Goal: Task Accomplishment & Management: Complete application form

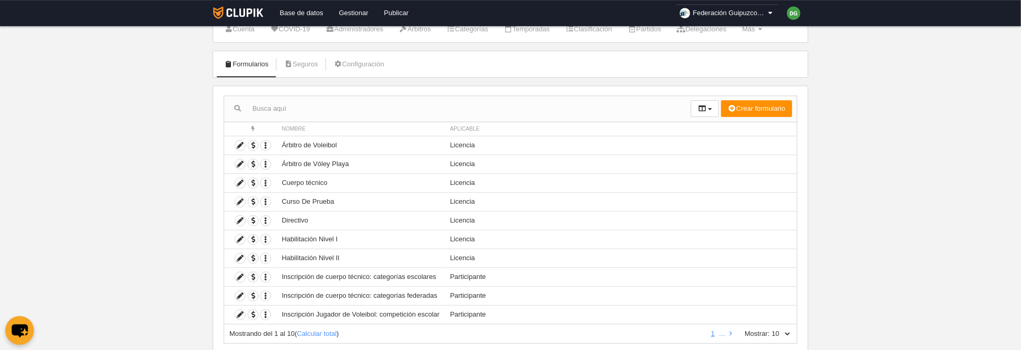
scroll to position [54, 0]
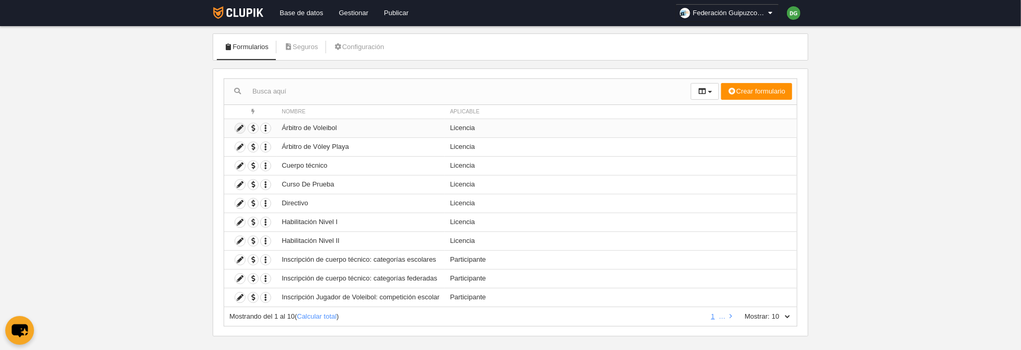
click at [240, 128] on icon at bounding box center [240, 128] width 10 height 10
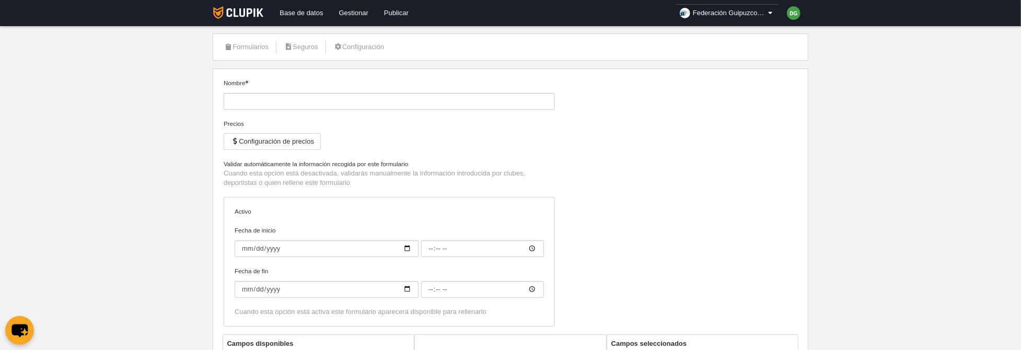
type input "Árbitro de Voleibol"
checkbox input "true"
type input "[DATE]"
type input "00:00"
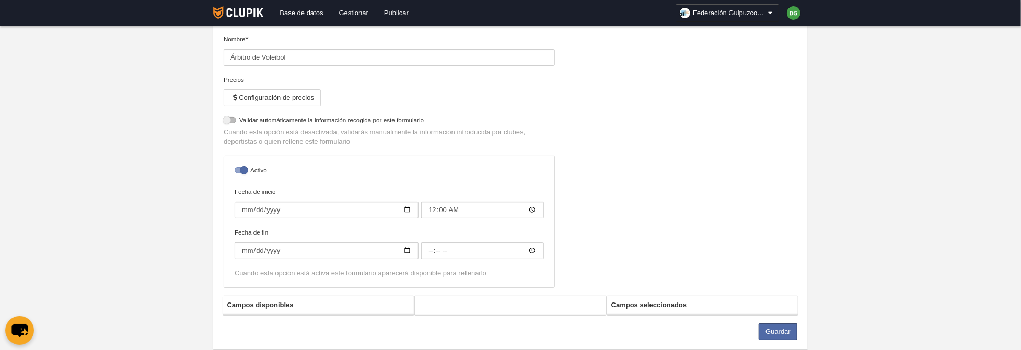
select select "selected"
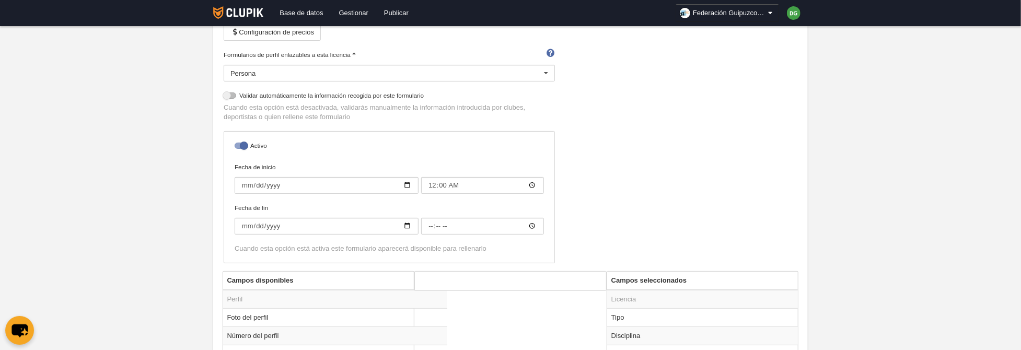
scroll to position [325, 0]
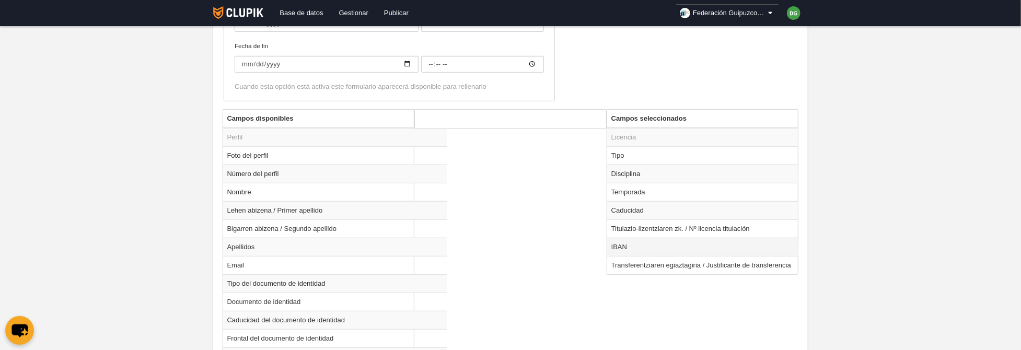
click at [618, 244] on td "IBAN" at bounding box center [702, 247] width 191 height 18
radio input "true"
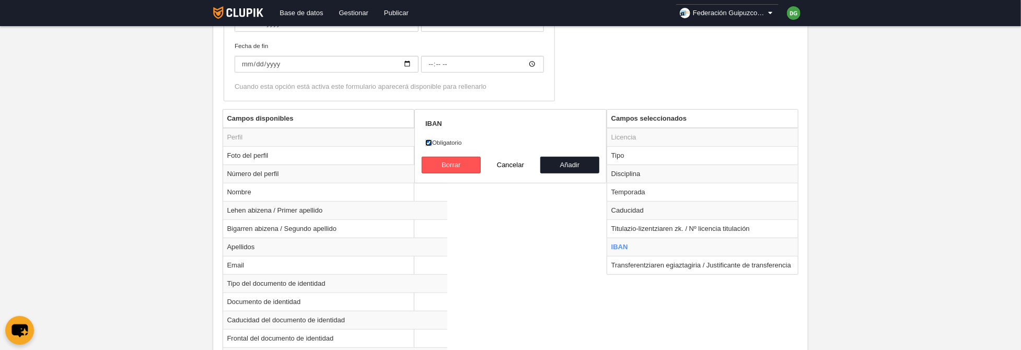
click at [429, 142] on input "Obligatorio" at bounding box center [429, 143] width 7 height 7
checkbox input "false"
click at [567, 167] on button "Añadir" at bounding box center [571, 165] width 60 height 17
radio input "false"
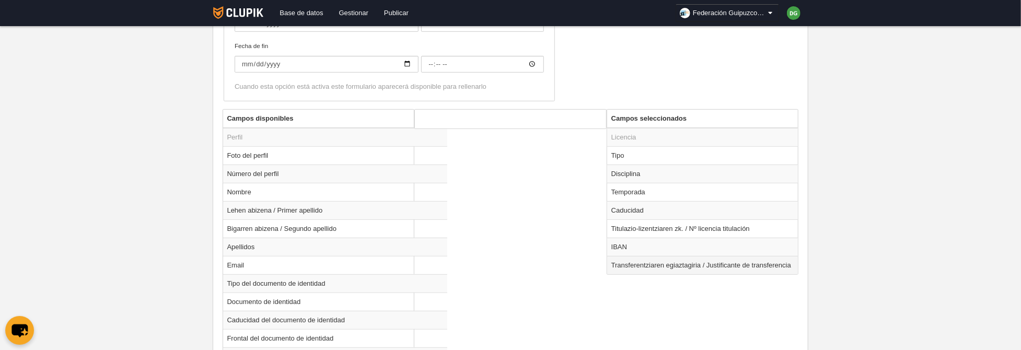
click at [627, 264] on td "Transferentziaren egiaztagiria / Justificante de transferencia" at bounding box center [702, 265] width 191 height 18
radio input "true"
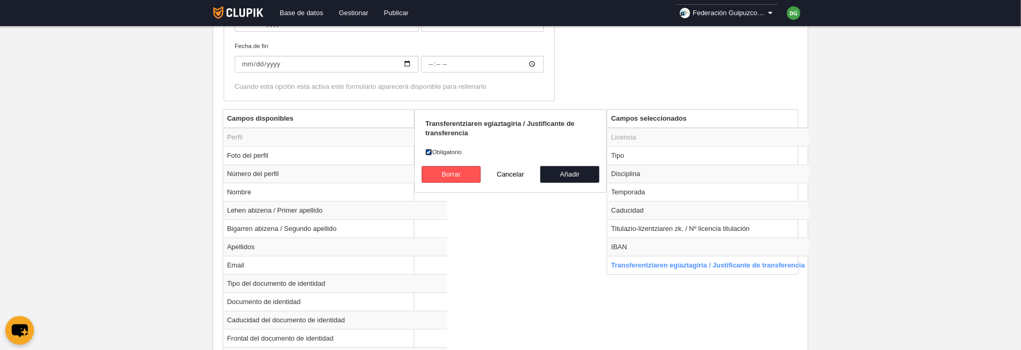
click at [429, 152] on input "Obligatorio" at bounding box center [429, 152] width 7 height 7
checkbox input "false"
click at [557, 172] on button "Añadir" at bounding box center [571, 174] width 60 height 17
radio input "false"
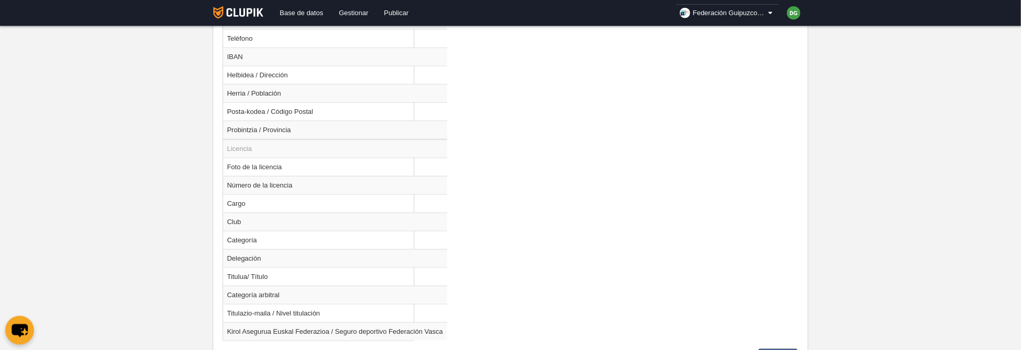
scroll to position [781, 0]
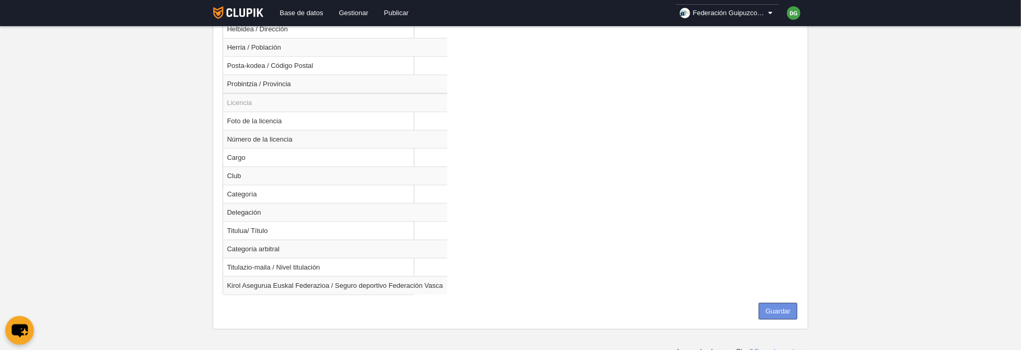
click at [776, 303] on button "Guardar" at bounding box center [778, 311] width 39 height 17
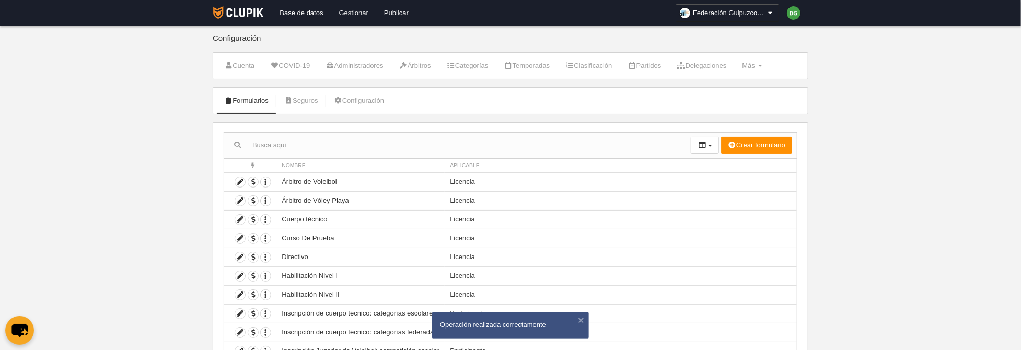
click at [354, 13] on link "Gestionar" at bounding box center [353, 13] width 45 height 26
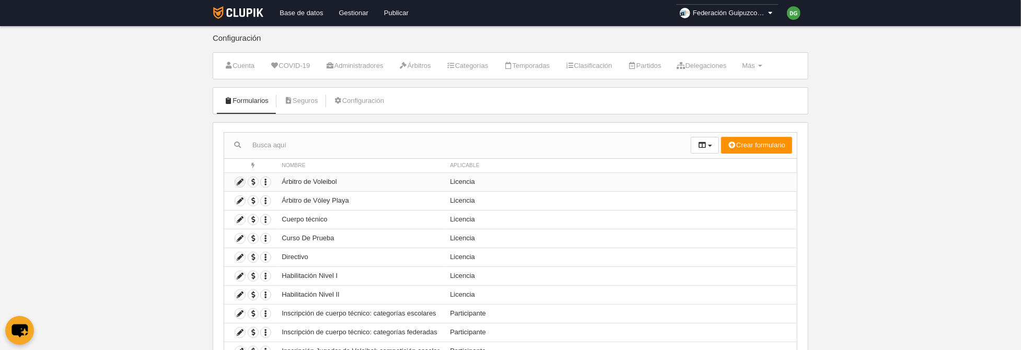
click at [239, 184] on icon at bounding box center [240, 182] width 10 height 10
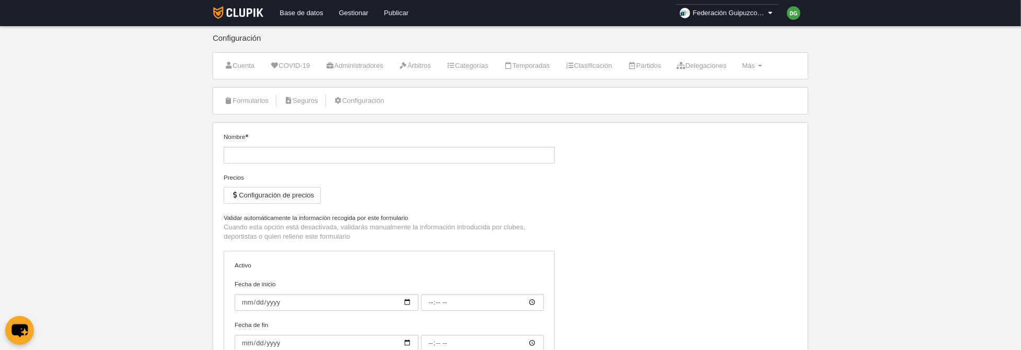
type input "Árbitro de Voleibol"
checkbox input "true"
type input "[DATE]"
type input "00:00"
select select "selected"
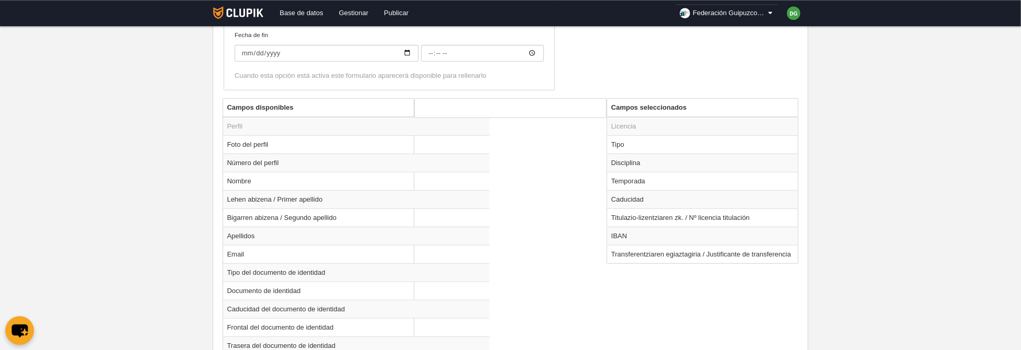
scroll to position [378, 0]
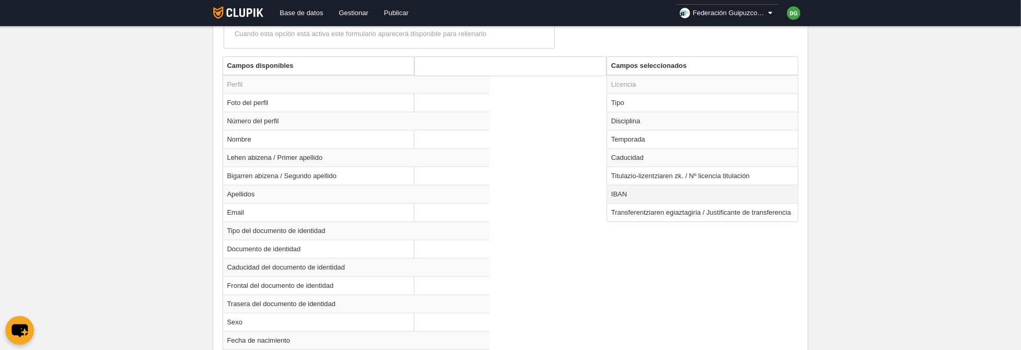
click at [625, 189] on td "IBAN" at bounding box center [702, 194] width 191 height 18
radio input "true"
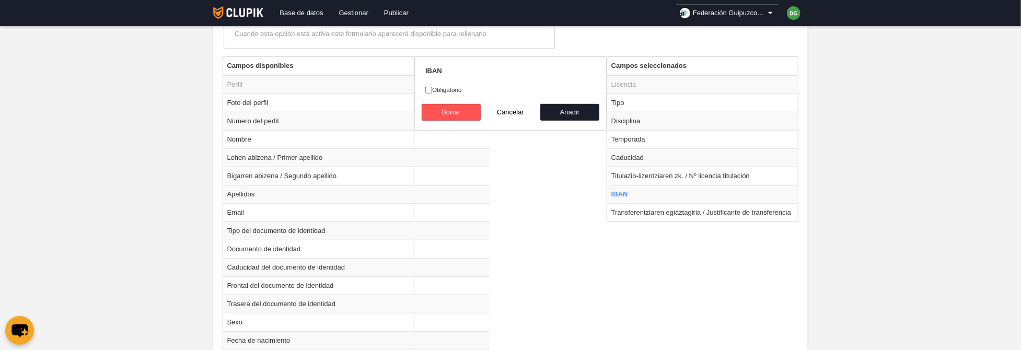
click at [443, 88] on label "Obligatorio" at bounding box center [511, 89] width 170 height 9
click at [432, 88] on input "Obligatorio" at bounding box center [429, 90] width 7 height 7
checkbox input "true"
click at [565, 109] on button "Añadir" at bounding box center [571, 112] width 60 height 17
radio input "false"
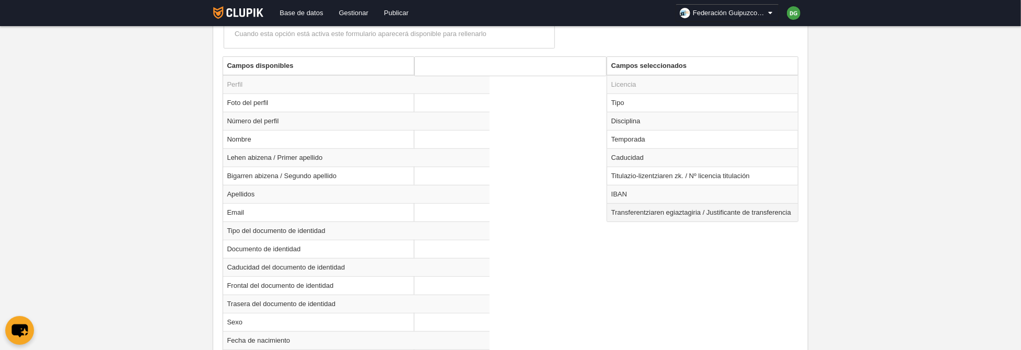
click at [627, 203] on td "Transferentziaren egiaztagiria / Justificante de transferencia" at bounding box center [702, 212] width 191 height 18
radio input "true"
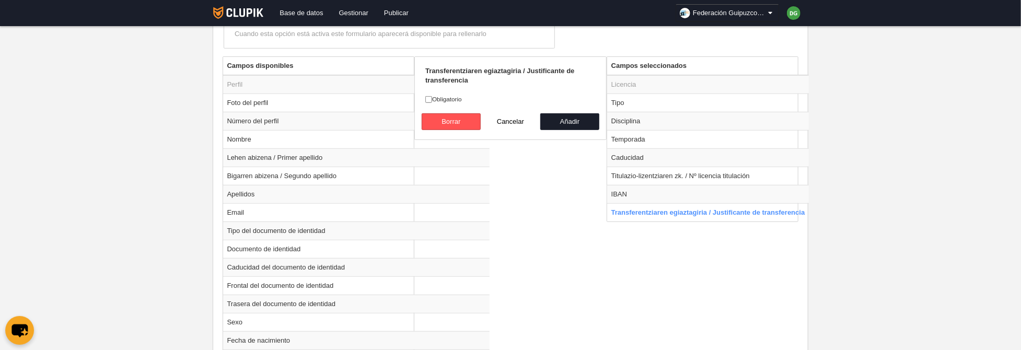
click at [444, 97] on label "Obligatorio" at bounding box center [511, 99] width 170 height 9
click at [432, 97] on input "Obligatorio" at bounding box center [429, 99] width 7 height 7
checkbox input "true"
click at [557, 117] on button "Añadir" at bounding box center [571, 121] width 60 height 17
radio input "false"
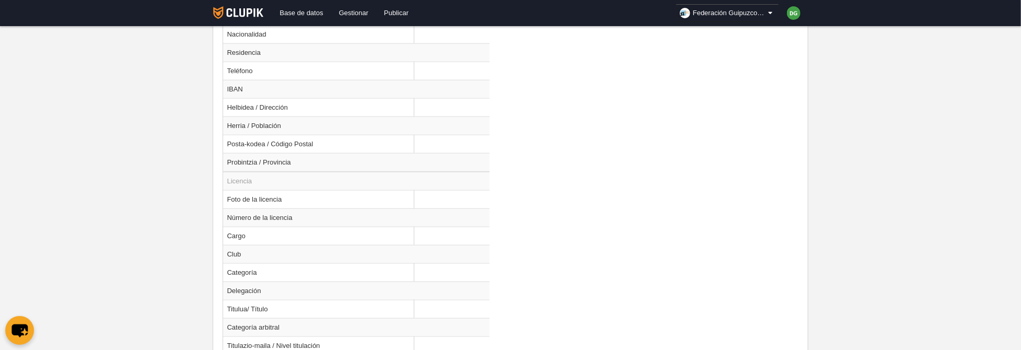
scroll to position [781, 0]
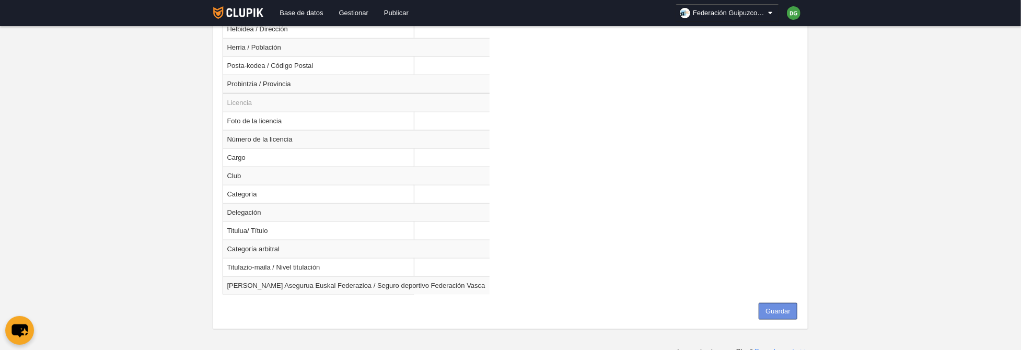
click at [777, 314] on button "Guardar" at bounding box center [778, 311] width 39 height 17
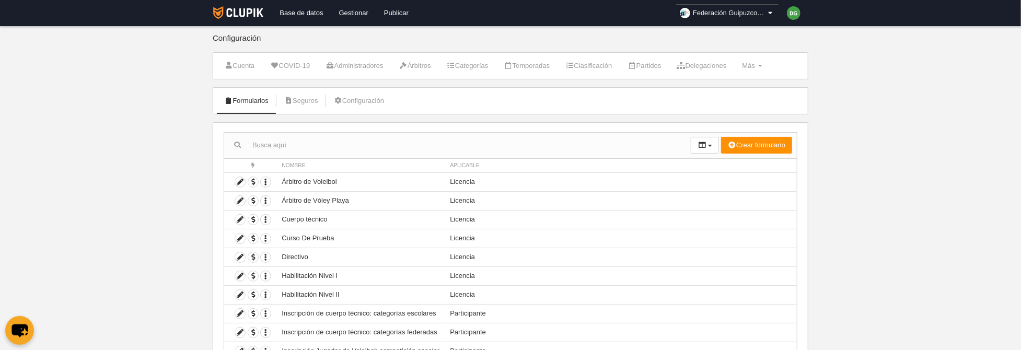
click at [774, 16] on icon at bounding box center [770, 13] width 9 height 10
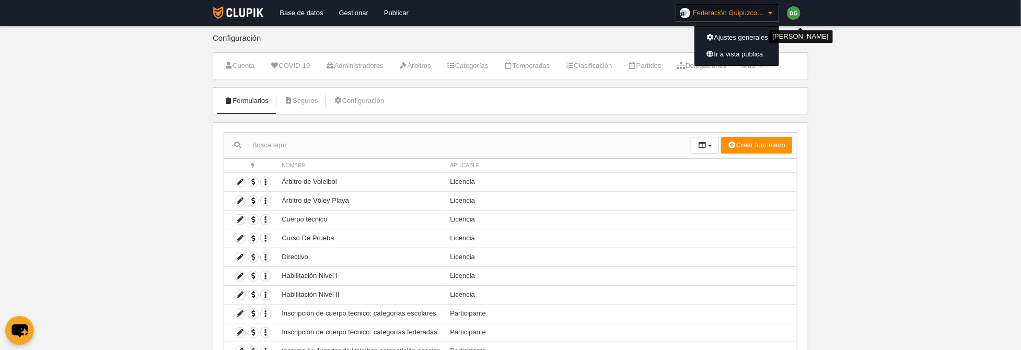
click at [800, 14] on img at bounding box center [794, 13] width 14 height 14
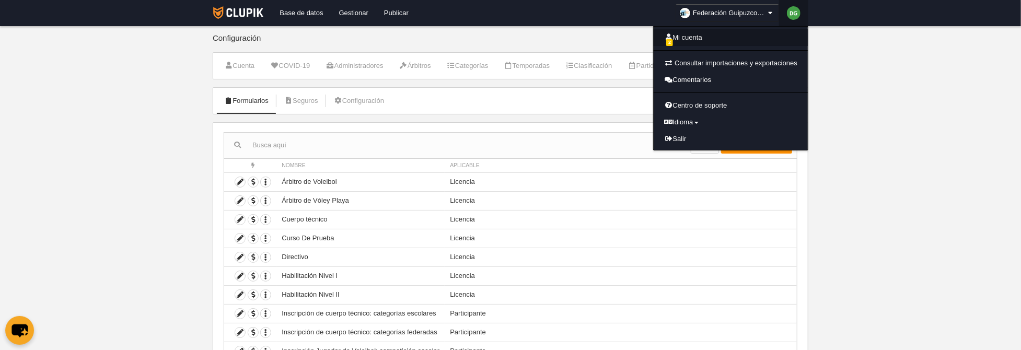
click at [702, 38] on link "Mi cuenta" at bounding box center [731, 37] width 154 height 17
